Goal: Check status: Check status

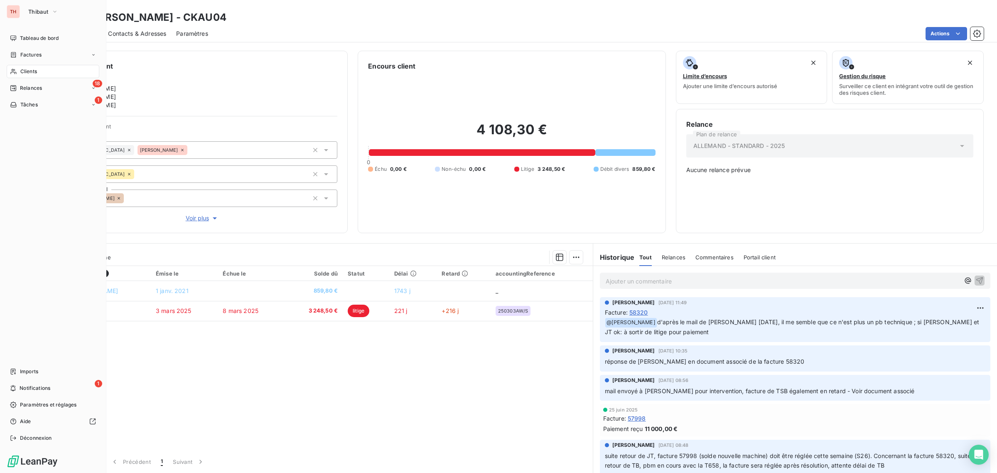
click at [34, 69] on span "Clients" at bounding box center [28, 71] width 17 height 7
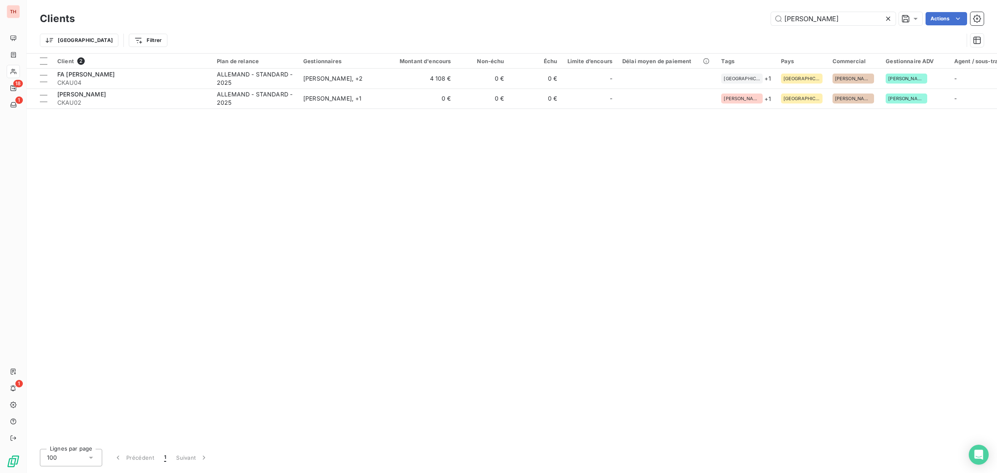
drag, startPoint x: 785, startPoint y: 18, endPoint x: 756, endPoint y: 17, distance: 29.5
click at [756, 17] on div "[PERSON_NAME] Actions" at bounding box center [534, 18] width 899 height 13
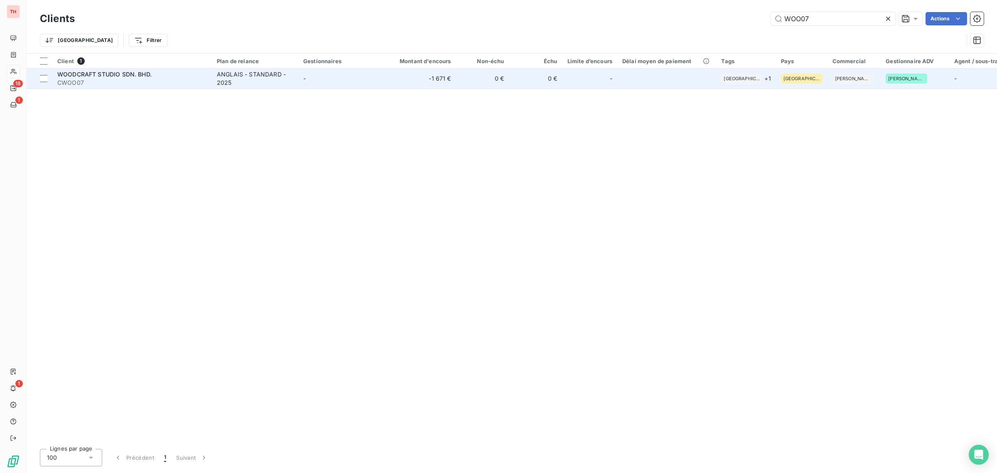
type input "WOO07"
click at [187, 77] on div "WOODCRAFT STUDIO SDN. BHD." at bounding box center [132, 74] width 150 height 8
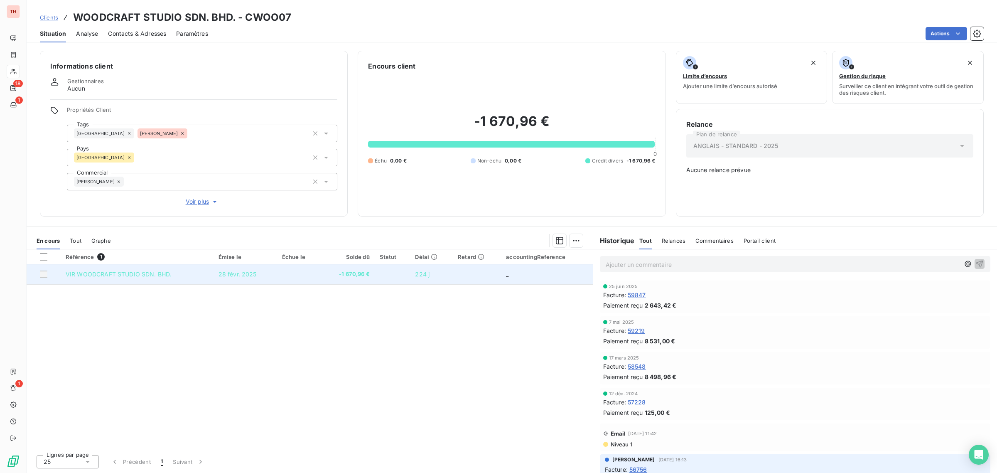
click at [181, 273] on td "VIR WOODCRAFT STUDIO SDN. BHD." at bounding box center [137, 274] width 153 height 20
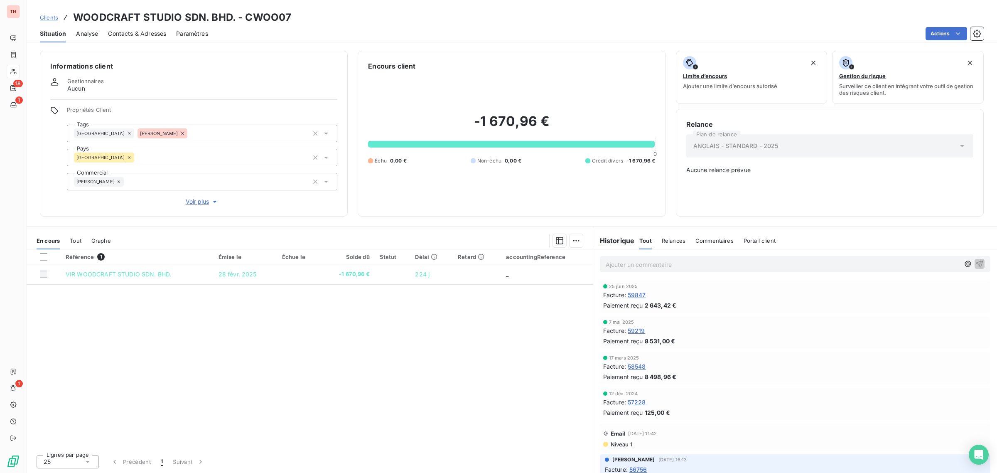
click at [78, 239] on span "Tout" at bounding box center [76, 240] width 12 height 7
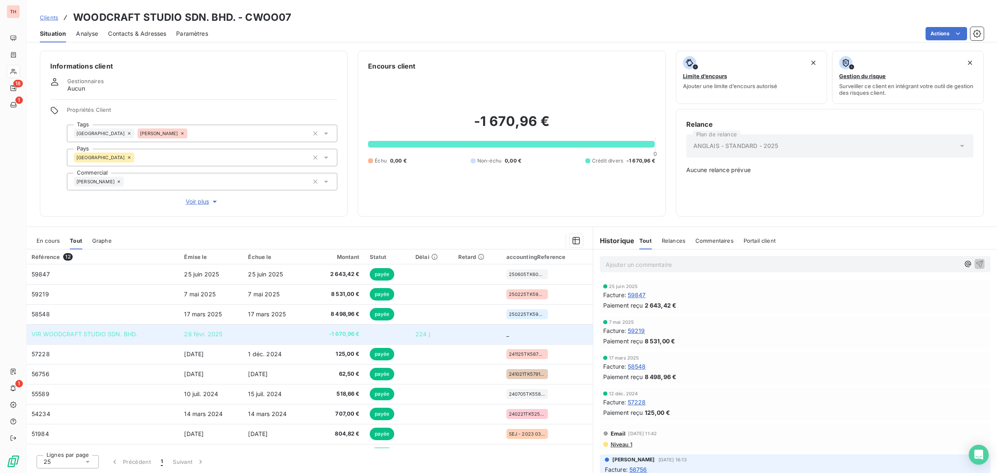
click at [422, 339] on td "224 j" at bounding box center [431, 334] width 43 height 20
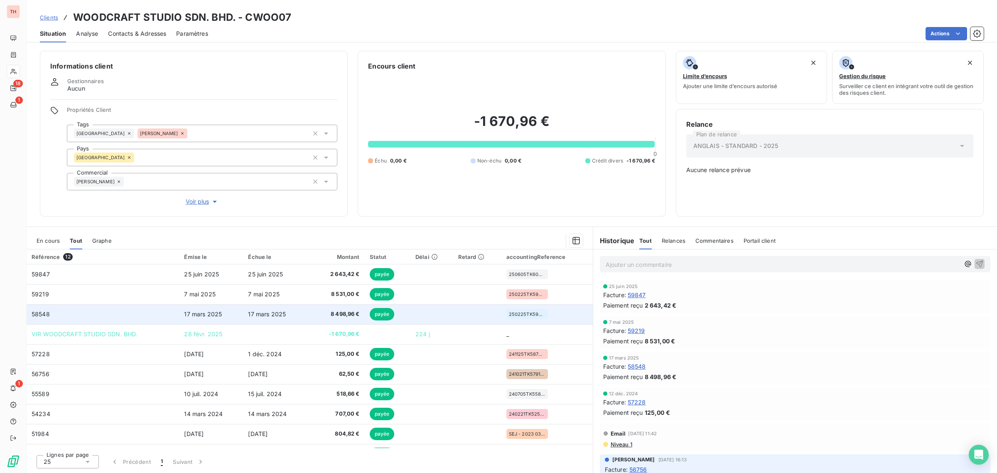
click at [144, 314] on td "58548" at bounding box center [103, 314] width 152 height 20
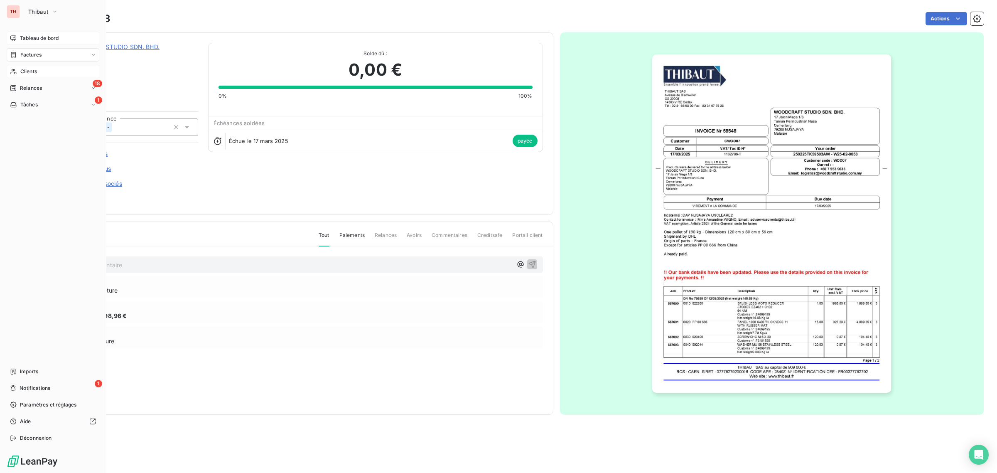
click at [40, 37] on span "Tableau de bord" at bounding box center [39, 37] width 39 height 7
